Goal: Understand process/instructions

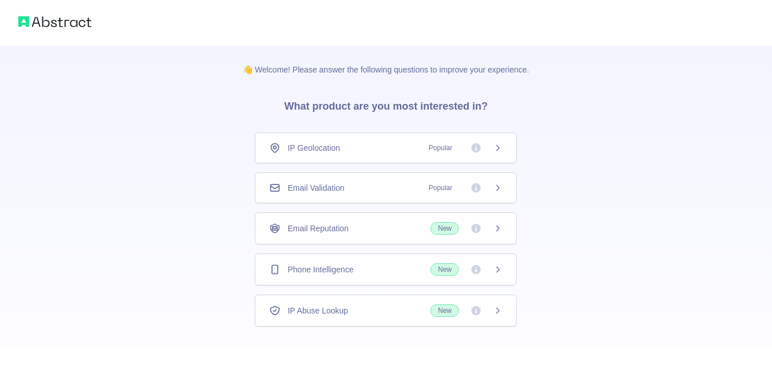
click at [308, 189] on span "Email Validation" at bounding box center [315, 187] width 57 height 11
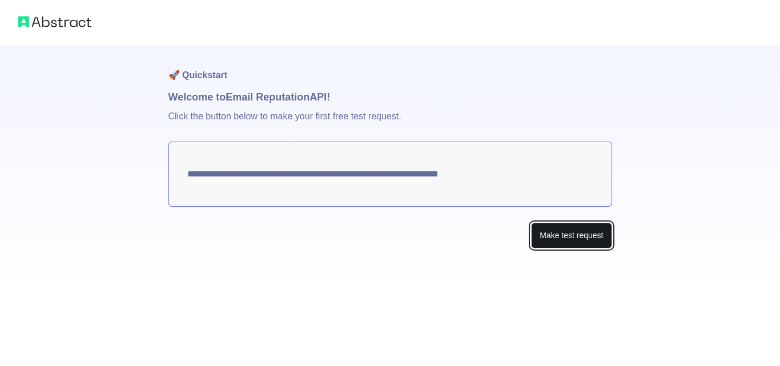
click at [559, 229] on button "Make test request" at bounding box center [571, 236] width 81 height 26
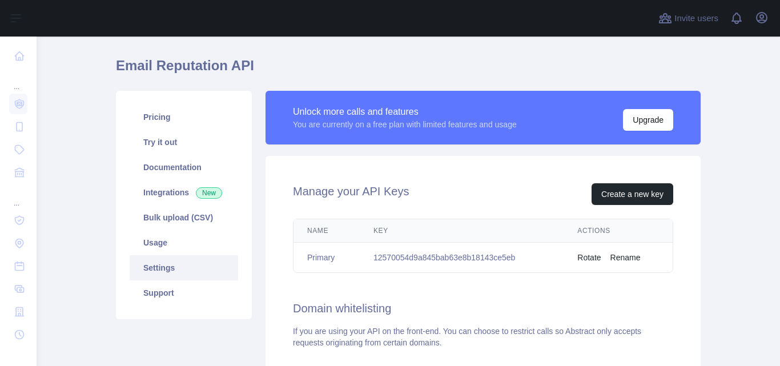
scroll to position [57, 0]
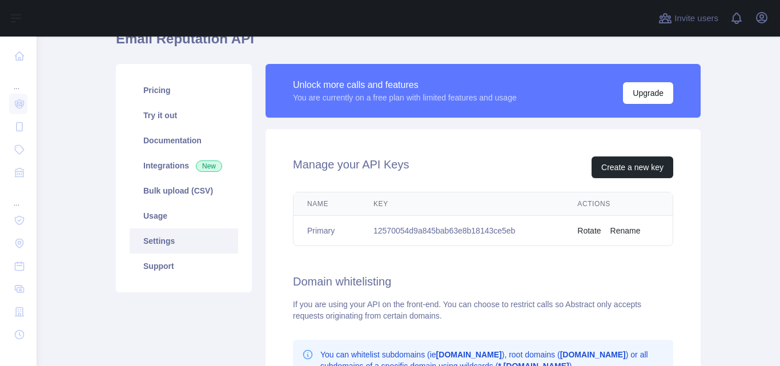
click at [415, 230] on td "12570054d9a845bab63e8b18143ce5eb" at bounding box center [462, 231] width 204 height 30
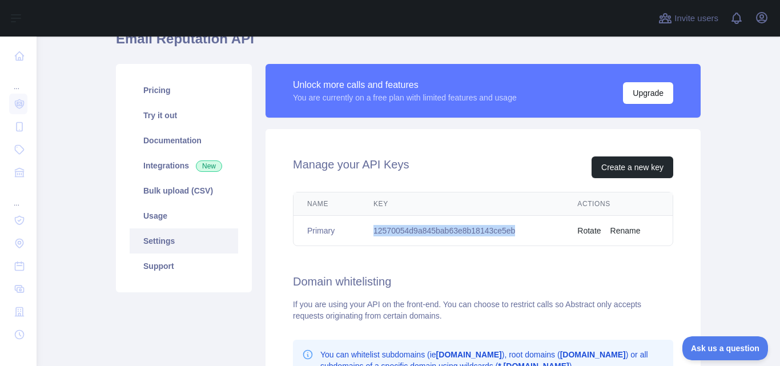
click at [415, 230] on td "12570054d9a845bab63e8b18143ce5eb" at bounding box center [462, 231] width 204 height 30
copy td "12570054d9a845bab63e8b18143ce5eb"
